Goal: Task Accomplishment & Management: Complete application form

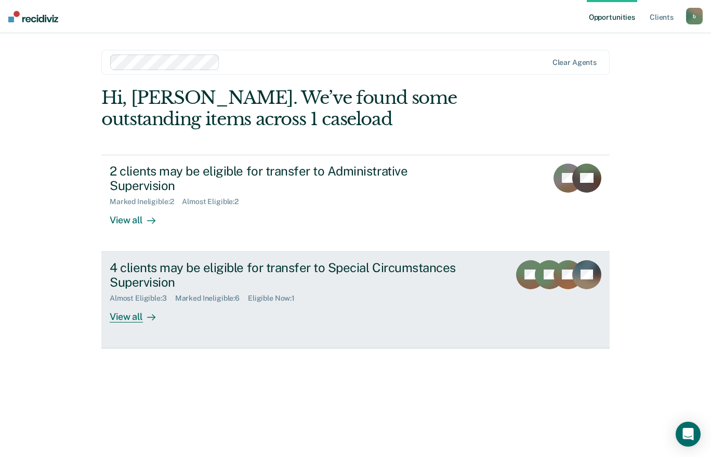
click at [260, 260] on div "4 clients may be eligible for transfer to Special Circumstances Supervision" at bounding box center [292, 275] width 365 height 30
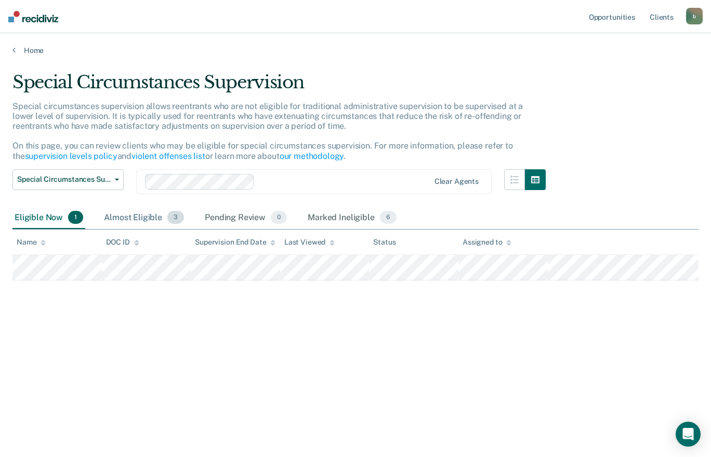
click at [130, 227] on div "Almost Eligible 3" at bounding box center [144, 218] width 84 height 23
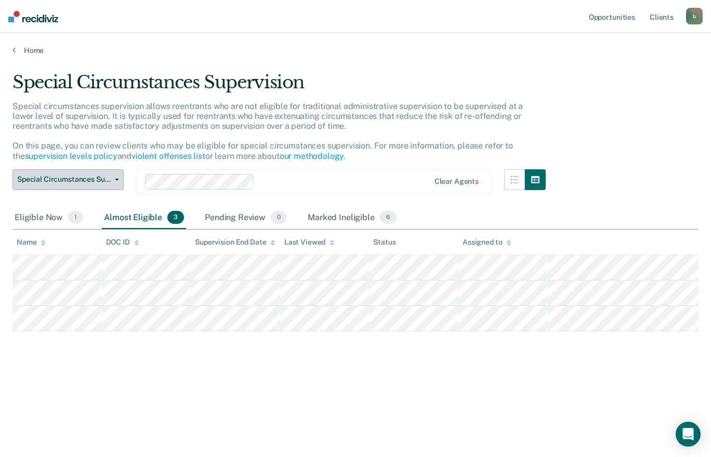
click at [93, 177] on span "Special Circumstances Supervision" at bounding box center [64, 179] width 94 height 9
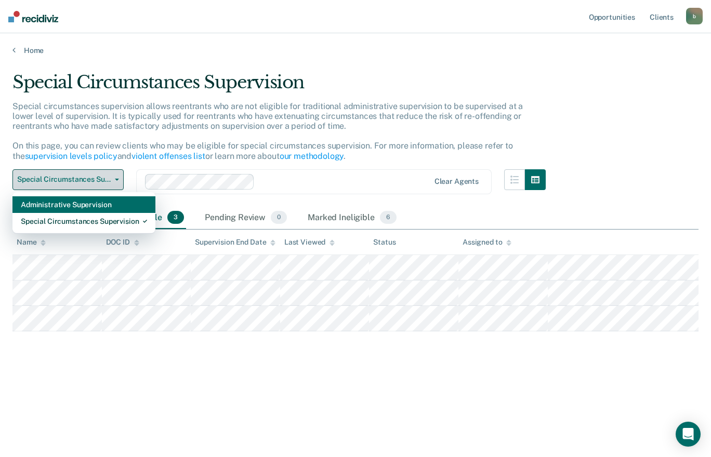
click at [93, 202] on div "Administrative Supervision" at bounding box center [84, 205] width 126 height 17
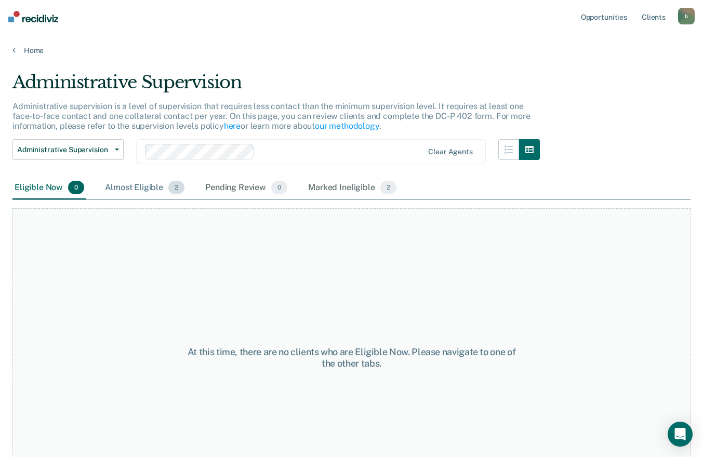
click at [151, 191] on div "Almost Eligible 2" at bounding box center [145, 188] width 84 height 23
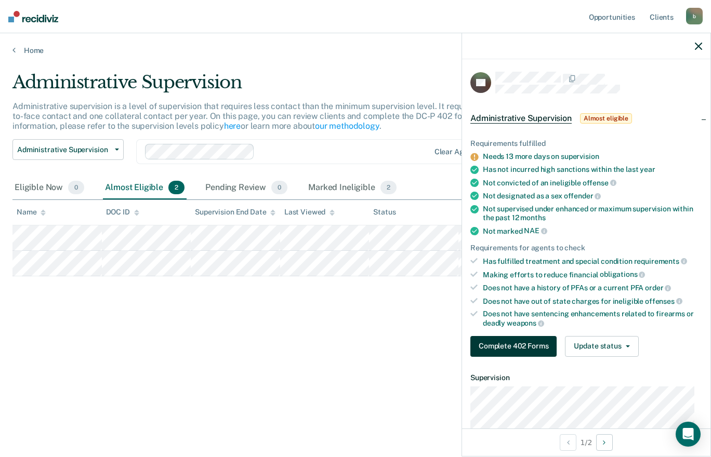
click at [530, 348] on button "Complete 402 Forms" at bounding box center [513, 346] width 86 height 21
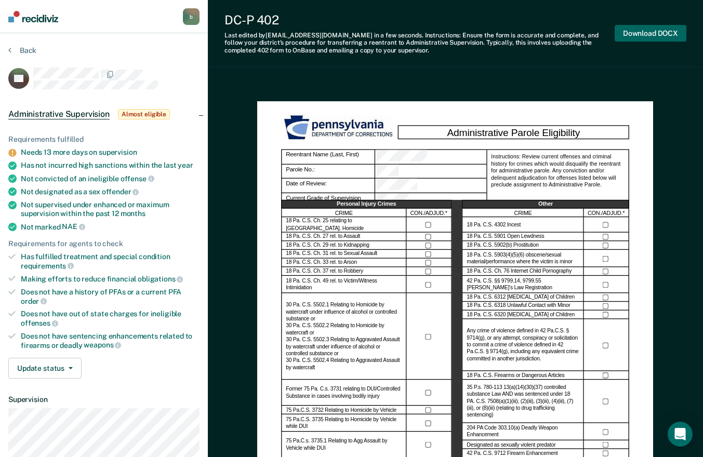
click at [660, 30] on button "Download DOCX" at bounding box center [651, 33] width 72 height 17
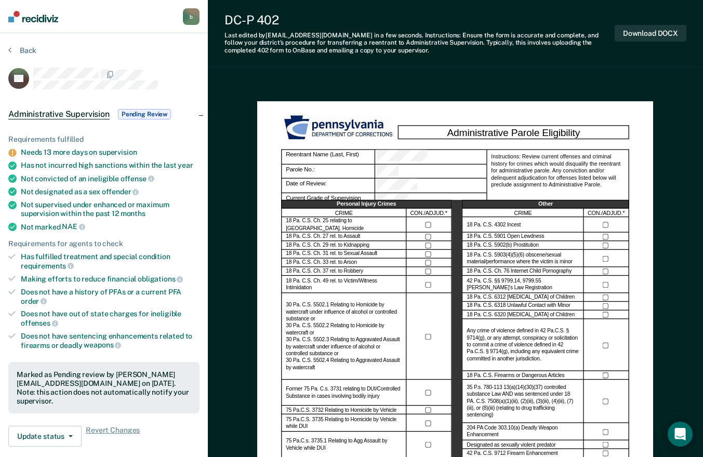
click at [36, 426] on button "Update status" at bounding box center [44, 436] width 73 height 21
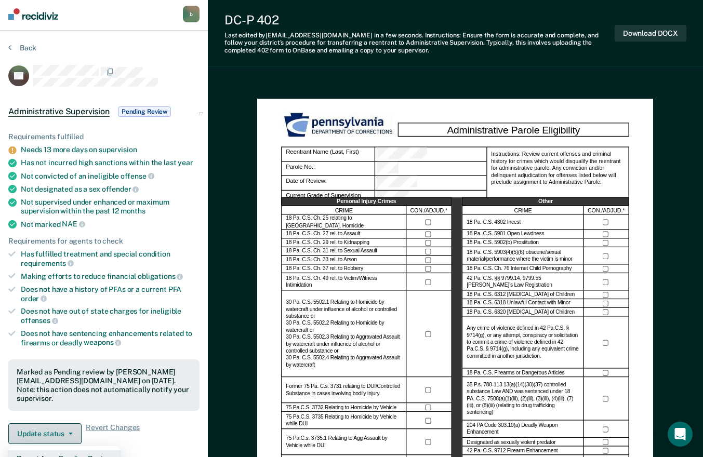
click at [31, 424] on button "Update status" at bounding box center [44, 434] width 73 height 21
click at [29, 424] on button "Update status" at bounding box center [44, 434] width 73 height 21
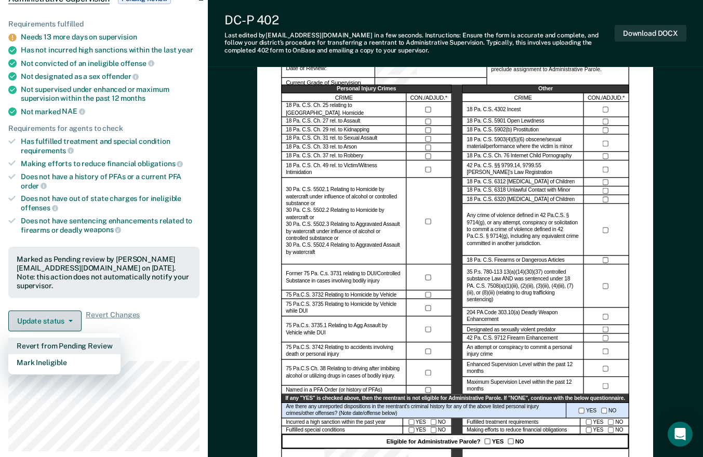
scroll to position [116, 0]
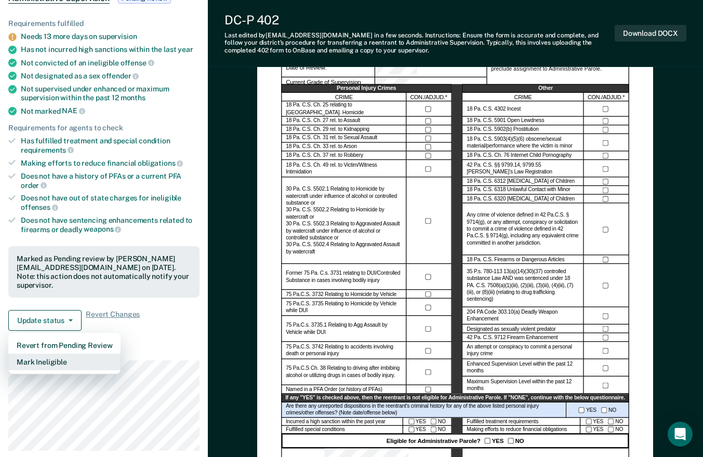
click at [25, 354] on button "Mark Ineligible" at bounding box center [64, 362] width 112 height 17
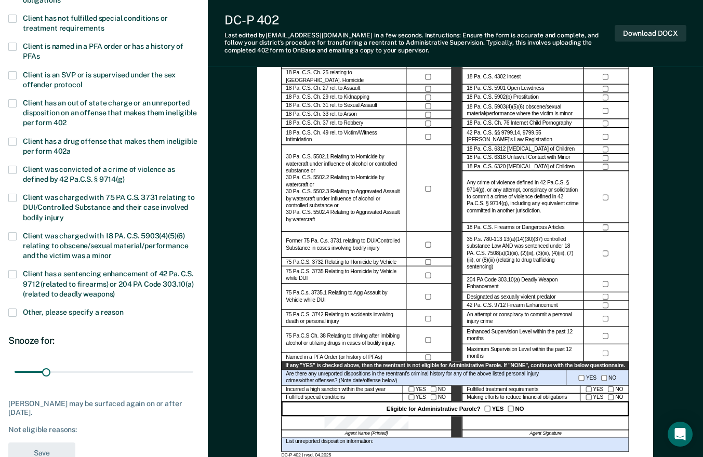
scroll to position [158, 0]
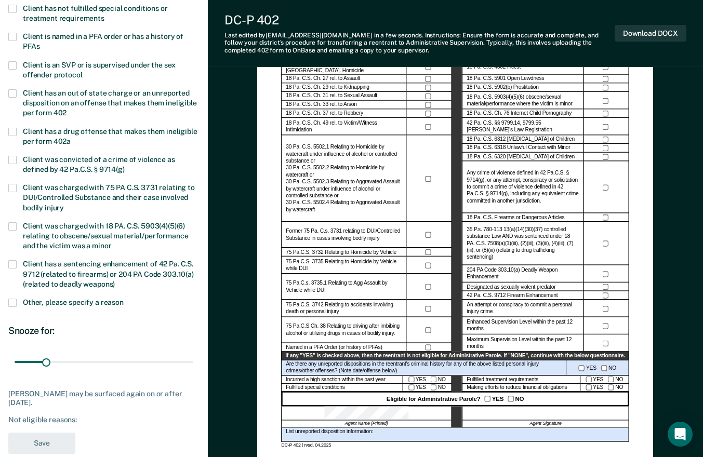
click at [14, 261] on span at bounding box center [12, 264] width 8 height 8
click at [115, 281] on input "Client has a sentencing enhancement of 42 Pa. C.S. 9712 (related to firearms) o…" at bounding box center [115, 281] width 0 height 0
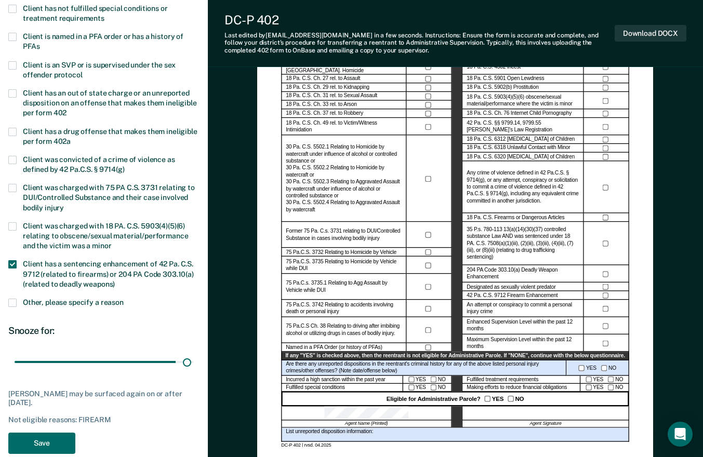
type input "179"
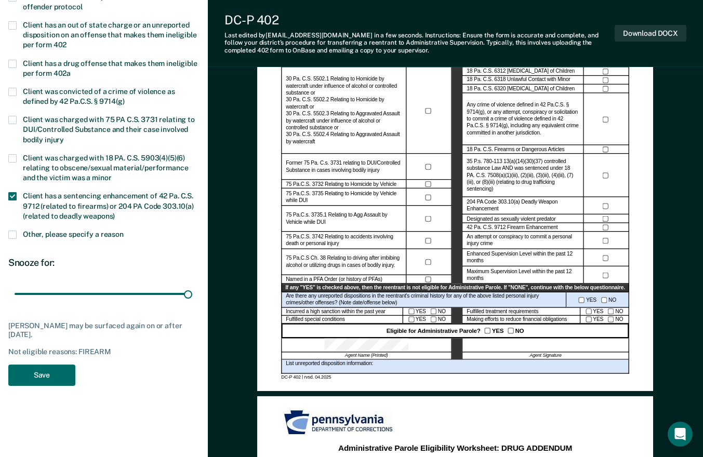
scroll to position [229, 0]
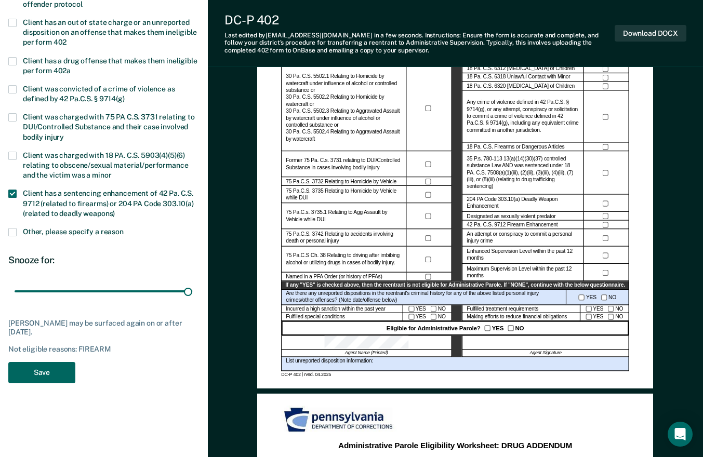
click at [40, 373] on button "Save" at bounding box center [41, 372] width 67 height 21
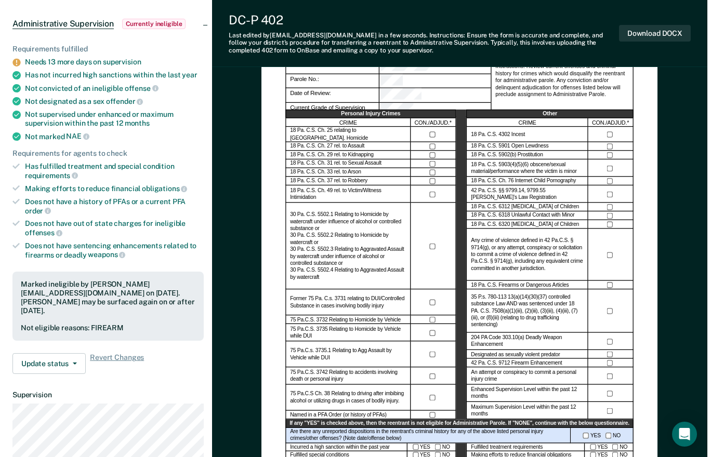
scroll to position [0, 0]
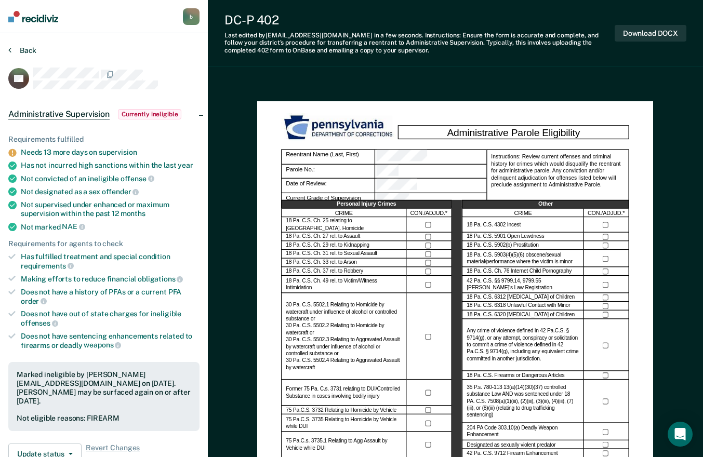
click at [20, 52] on button "Back" at bounding box center [22, 50] width 28 height 9
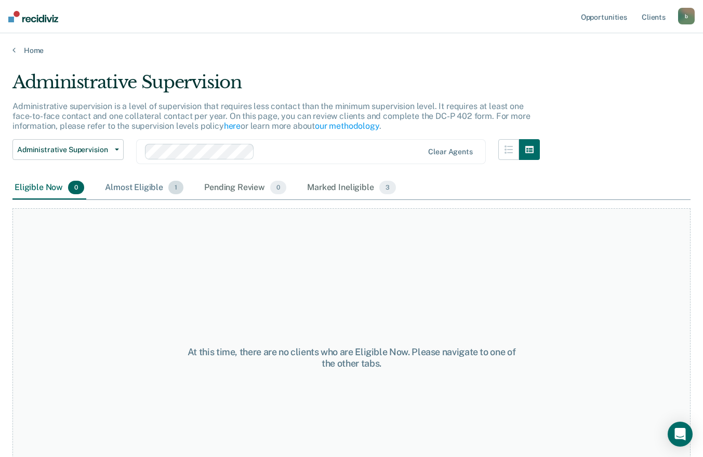
click at [139, 188] on div "Almost Eligible 1" at bounding box center [144, 188] width 83 height 23
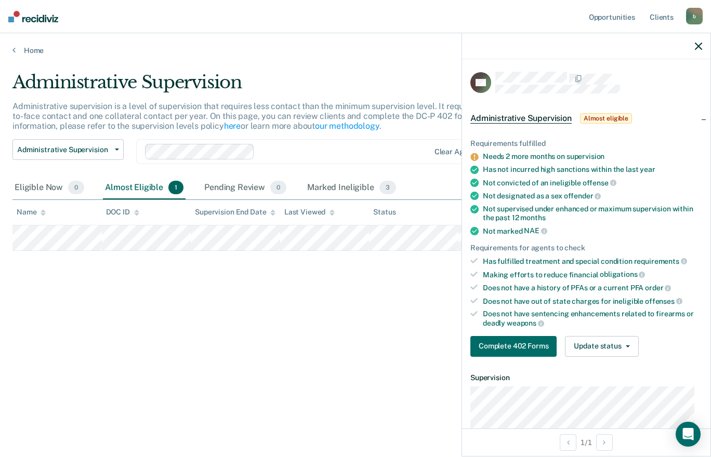
click at [73, 308] on div "Administrative Supervision Administrative supervision is a level of supervision…" at bounding box center [355, 226] width 686 height 308
click at [46, 155] on button "Administrative Supervision" at bounding box center [67, 149] width 111 height 21
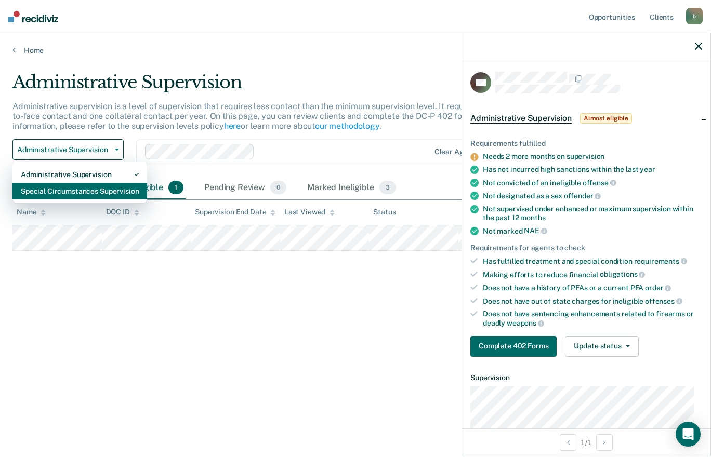
click at [46, 189] on div "Special Circumstances Supervision" at bounding box center [80, 191] width 118 height 17
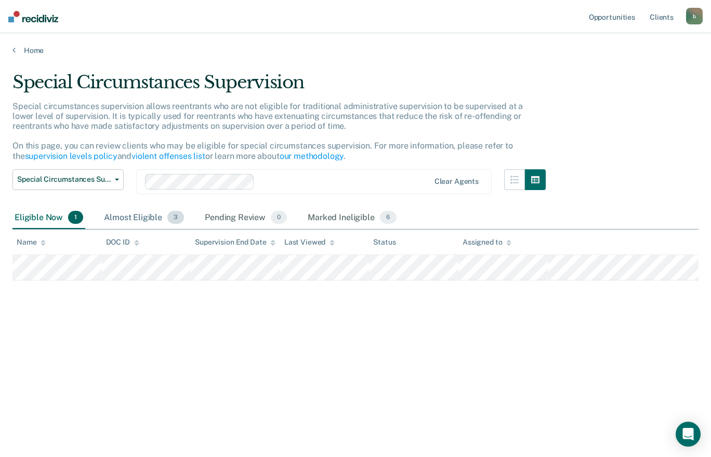
click at [129, 216] on div "Almost Eligible 3" at bounding box center [144, 218] width 84 height 23
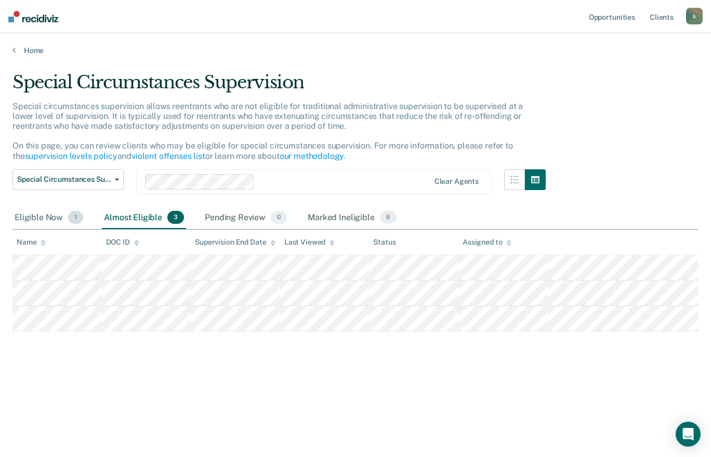
click at [27, 218] on div "Eligible Now 1" at bounding box center [48, 218] width 73 height 23
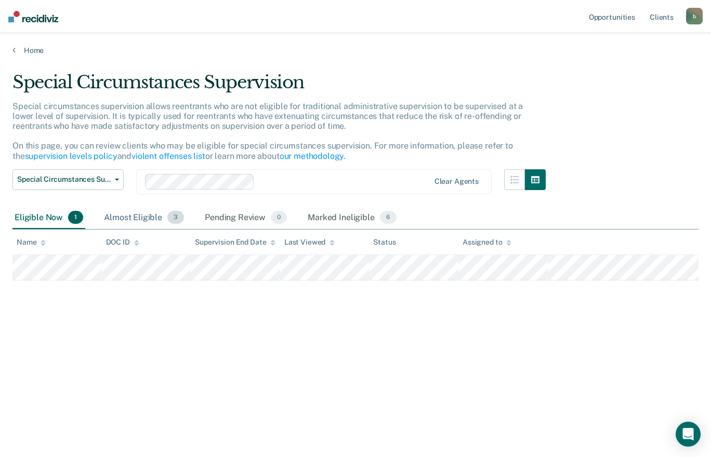
click at [119, 219] on div "Almost Eligible 3" at bounding box center [144, 218] width 84 height 23
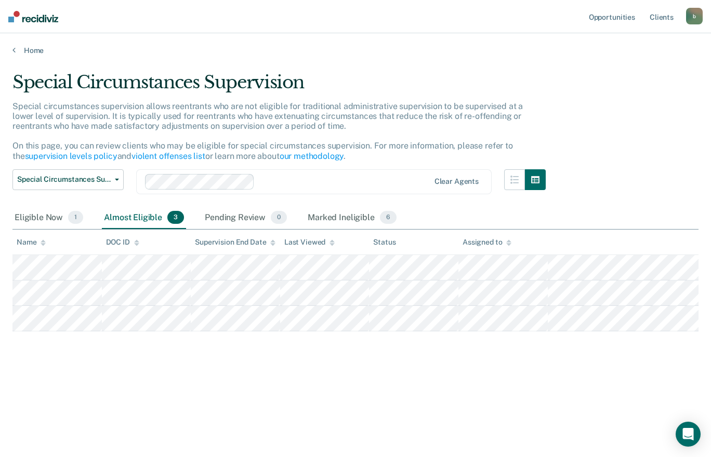
click at [55, 402] on div "Special Circumstances Supervision Special circumstances supervision allows reen…" at bounding box center [355, 242] width 686 height 341
click at [40, 211] on div "Eligible Now 1" at bounding box center [48, 218] width 73 height 23
